Goal: Information Seeking & Learning: Understand process/instructions

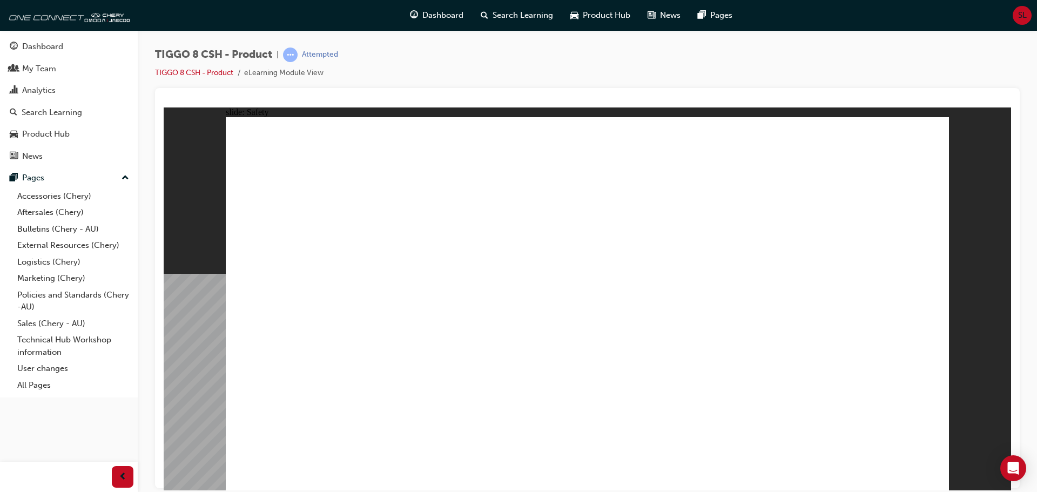
drag, startPoint x: 837, startPoint y: 361, endPoint x: 814, endPoint y: 361, distance: 23.2
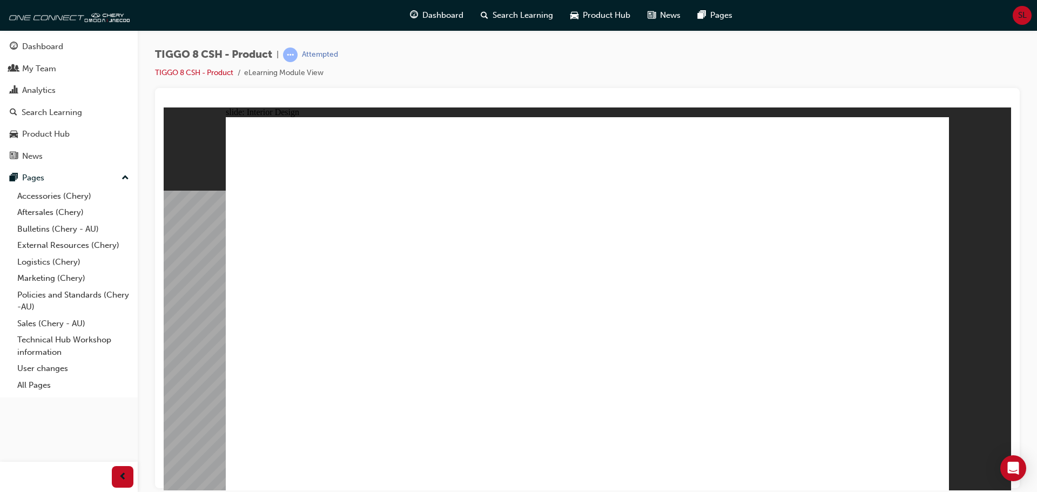
drag, startPoint x: 814, startPoint y: 312, endPoint x: 838, endPoint y: 308, distance: 24.5
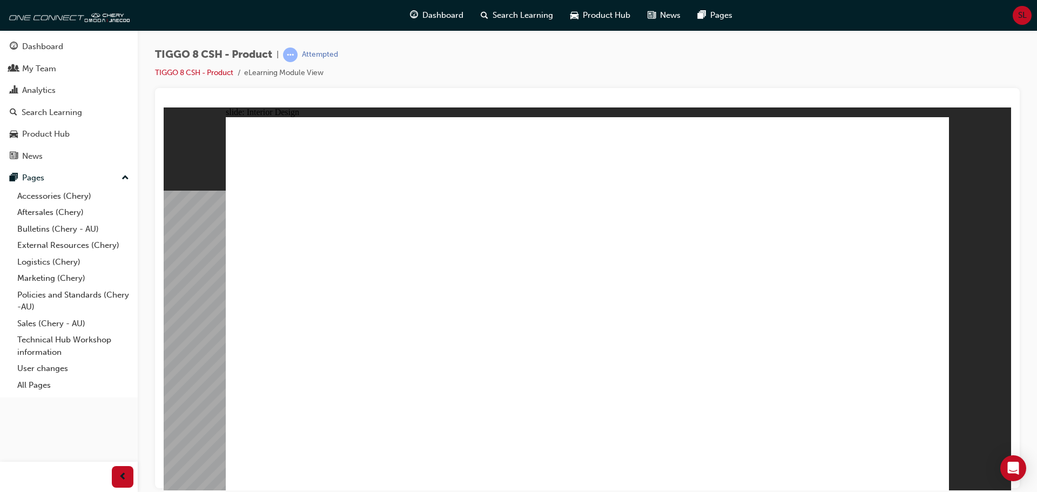
drag, startPoint x: 709, startPoint y: 334, endPoint x: 729, endPoint y: 319, distance: 24.6
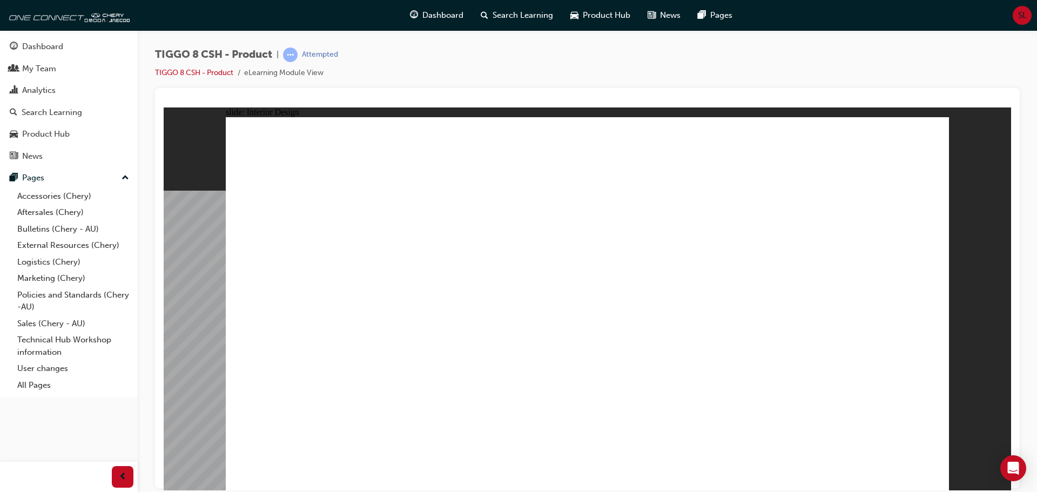
drag, startPoint x: 729, startPoint y: 319, endPoint x: 731, endPoint y: 285, distance: 34.1
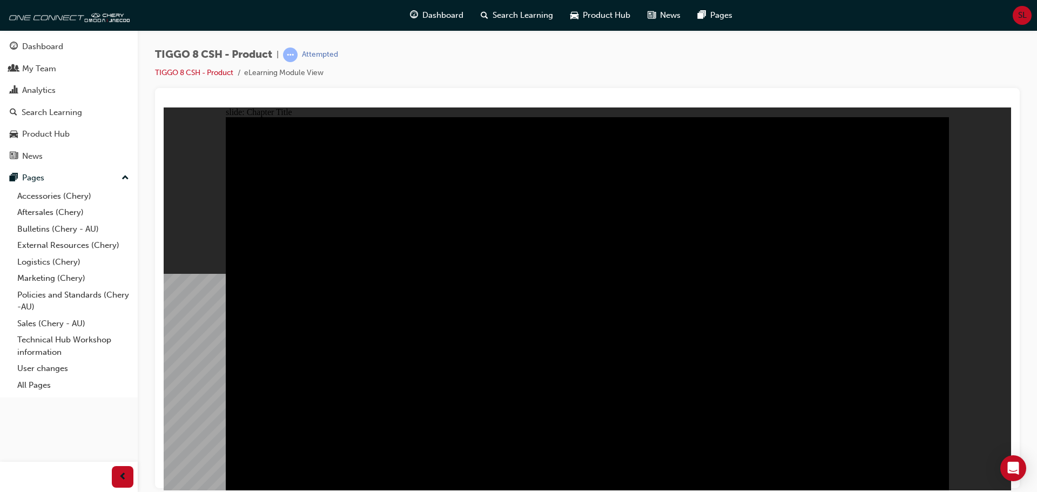
radio input "true"
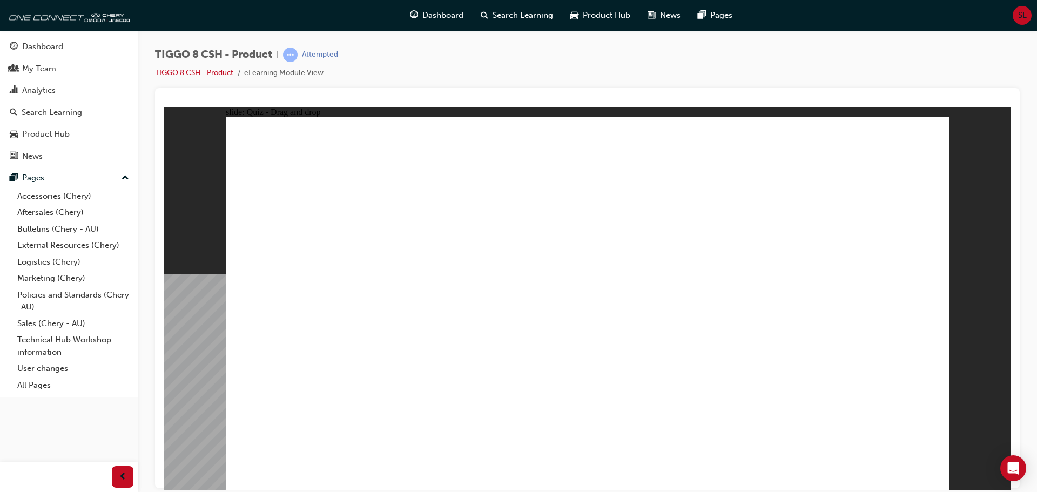
drag, startPoint x: 548, startPoint y: 151, endPoint x: 577, endPoint y: 316, distance: 167.8
drag, startPoint x: 697, startPoint y: 162, endPoint x: 433, endPoint y: 325, distance: 311.3
drag, startPoint x: 592, startPoint y: 317, endPoint x: 730, endPoint y: 317, distance: 137.8
drag, startPoint x: 641, startPoint y: 231, endPoint x: 595, endPoint y: 316, distance: 96.2
drag, startPoint x: 777, startPoint y: 230, endPoint x: 860, endPoint y: 323, distance: 124.8
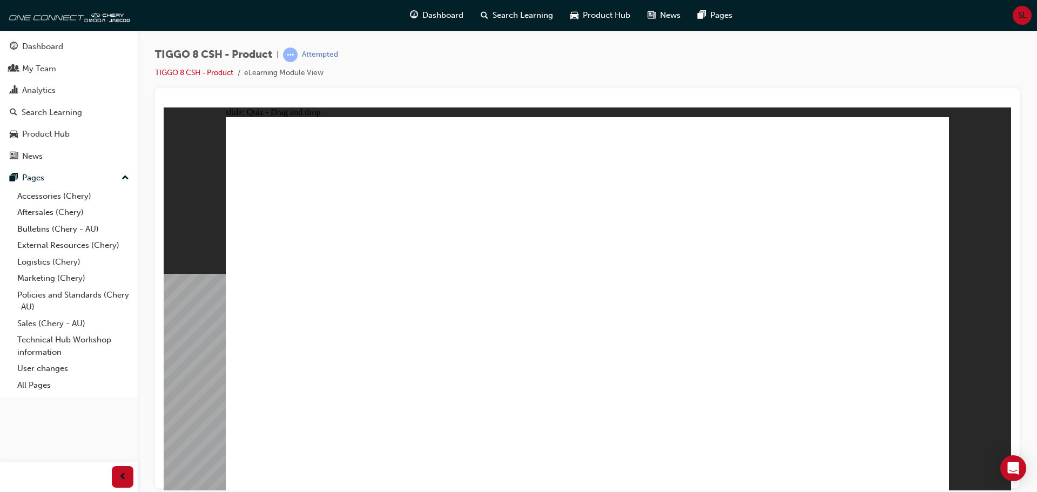
drag, startPoint x: 851, startPoint y: 157, endPoint x: 293, endPoint y: 323, distance: 582.7
checkbox input "true"
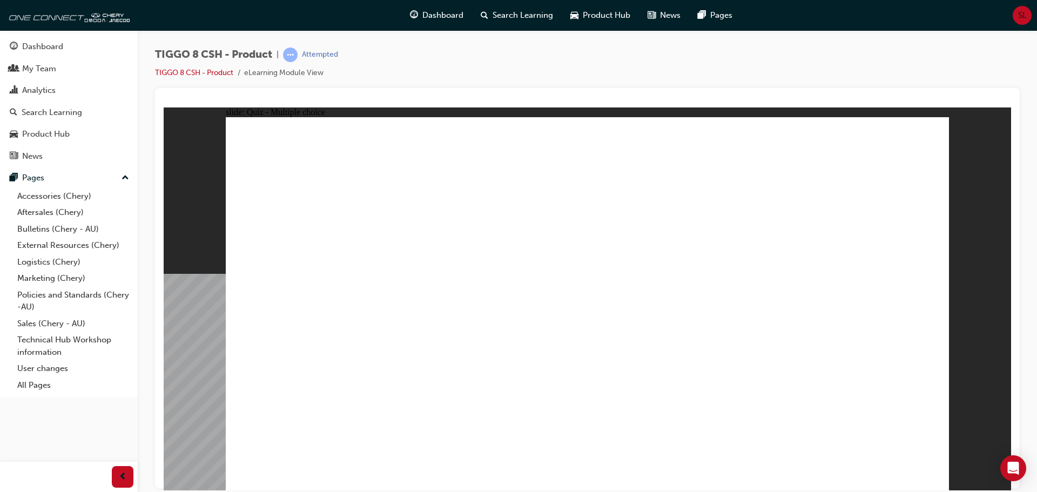
radio input "true"
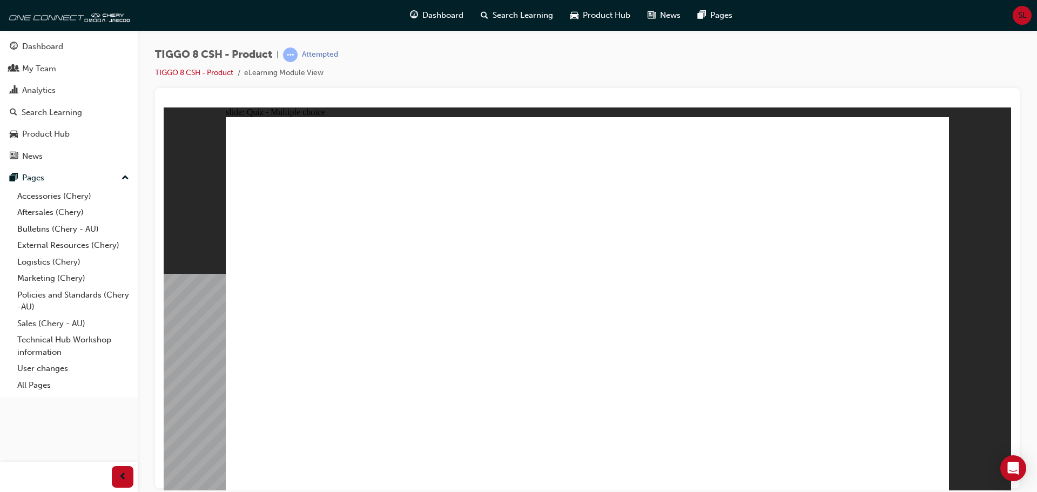
drag, startPoint x: 585, startPoint y: 189, endPoint x: 627, endPoint y: 341, distance: 158.7
drag, startPoint x: 727, startPoint y: 216, endPoint x: 316, endPoint y: 330, distance: 426.0
drag, startPoint x: 731, startPoint y: 212, endPoint x: 429, endPoint y: 357, distance: 334.7
drag, startPoint x: 728, startPoint y: 213, endPoint x: 351, endPoint y: 386, distance: 414.4
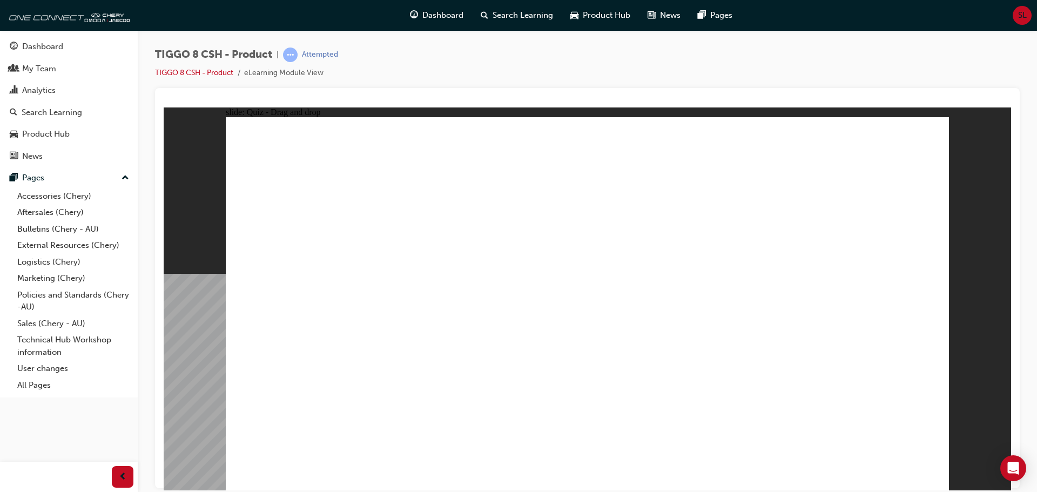
drag, startPoint x: 728, startPoint y: 190, endPoint x: 372, endPoint y: 387, distance: 407.0
drag, startPoint x: 633, startPoint y: 156, endPoint x: 701, endPoint y: 385, distance: 239.0
drag, startPoint x: 748, startPoint y: 325, endPoint x: 587, endPoint y: 192, distance: 208.0
drag, startPoint x: 748, startPoint y: 155, endPoint x: 695, endPoint y: 373, distance: 224.7
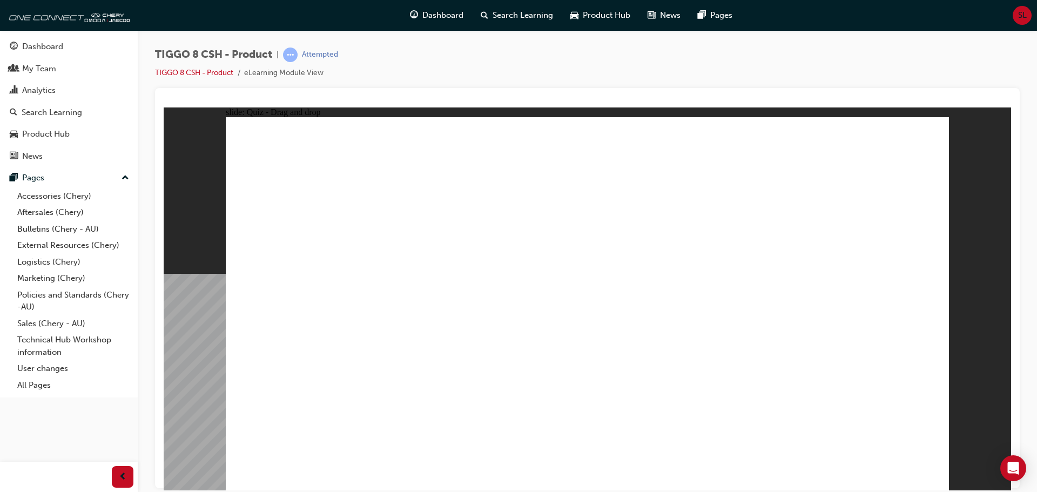
drag, startPoint x: 849, startPoint y: 157, endPoint x: 726, endPoint y: 385, distance: 259.4
drag, startPoint x: 714, startPoint y: 213, endPoint x: 741, endPoint y: 382, distance: 170.7
drag, startPoint x: 747, startPoint y: 348, endPoint x: 695, endPoint y: 246, distance: 113.8
drag, startPoint x: 851, startPoint y: 186, endPoint x: 339, endPoint y: 367, distance: 543.2
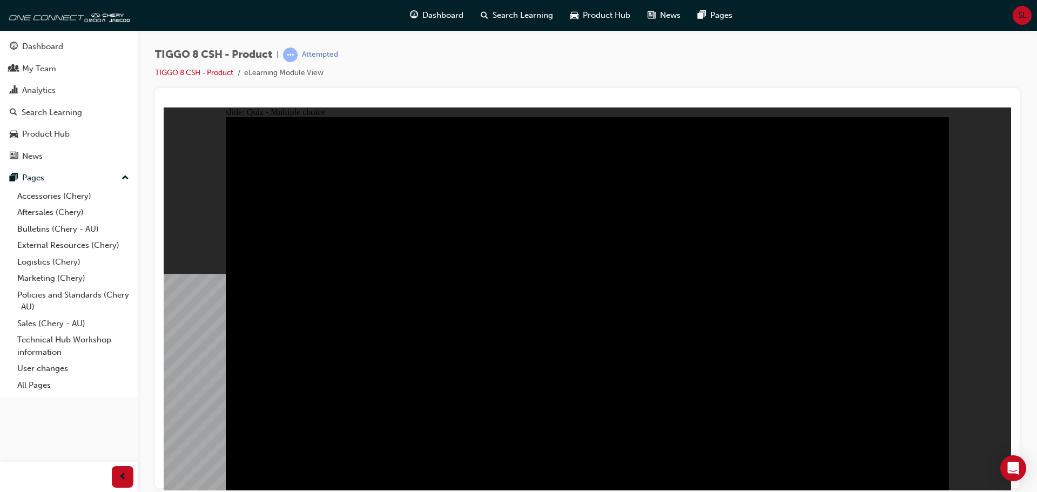
radio input "true"
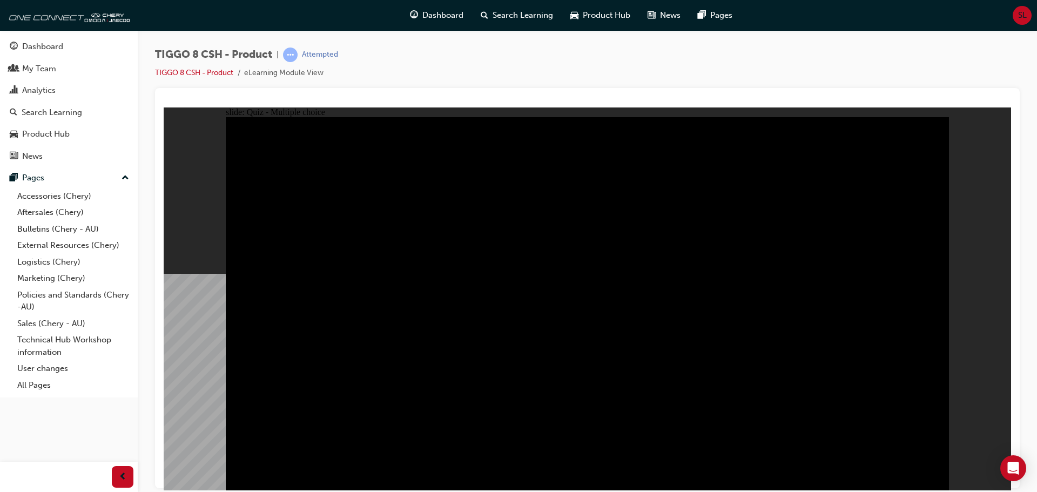
radio input "true"
